Goal: Navigation & Orientation: Find specific page/section

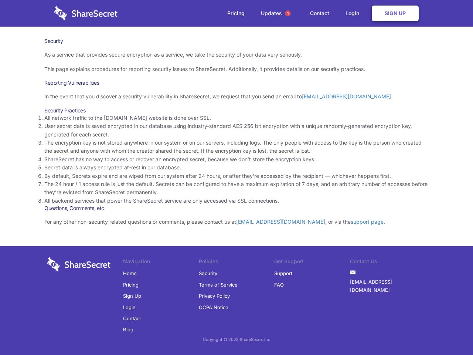
click at [237, 177] on li "By default, Secrets expire and are wiped from our system after 24 hours, or aft…" at bounding box center [236, 176] width 384 height 8
click at [288, 13] on span "1" at bounding box center [288, 13] width 6 height 6
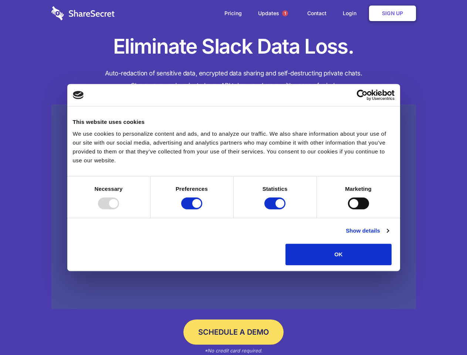
click at [119, 209] on div at bounding box center [108, 203] width 21 height 12
click at [202, 209] on input "Preferences" at bounding box center [191, 203] width 21 height 12
checkbox input "false"
click at [276, 209] on input "Statistics" at bounding box center [274, 203] width 21 height 12
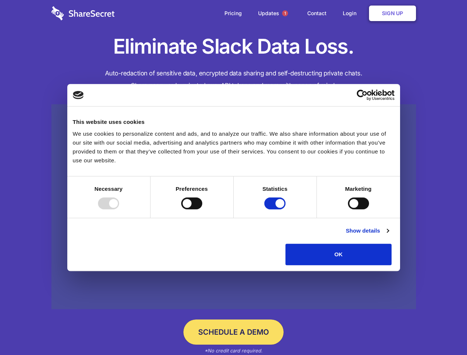
checkbox input "false"
click at [348, 209] on input "Marketing" at bounding box center [358, 203] width 21 height 12
checkbox input "true"
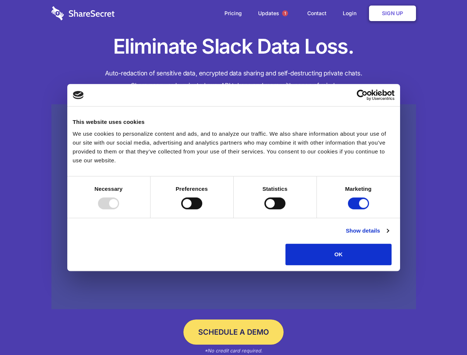
click at [389, 235] on link "Show details" at bounding box center [367, 230] width 43 height 9
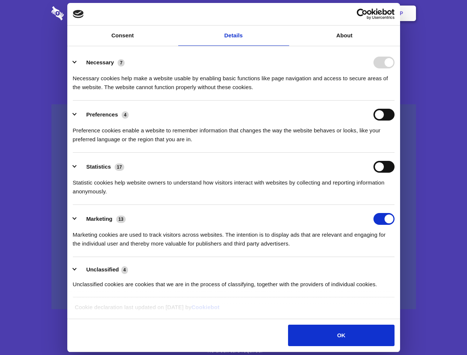
click at [394, 92] on div "Necessary cookies help make a website usable by enabling basic functions like p…" at bounding box center [234, 79] width 322 height 23
click at [285, 13] on span "1" at bounding box center [285, 13] width 6 height 6
